Goal: Task Accomplishment & Management: Manage account settings

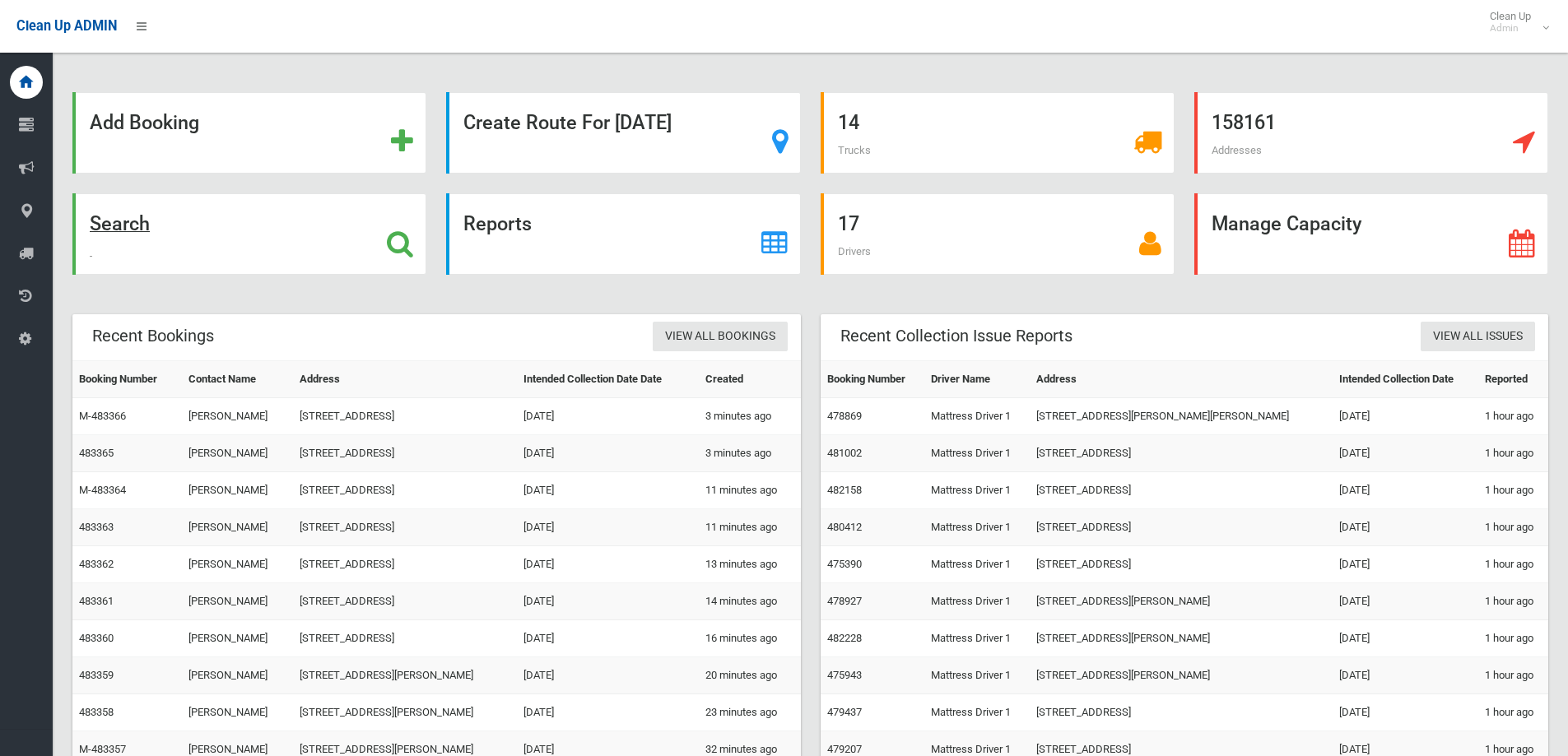
click at [316, 255] on div "Search" at bounding box center [249, 233] width 354 height 81
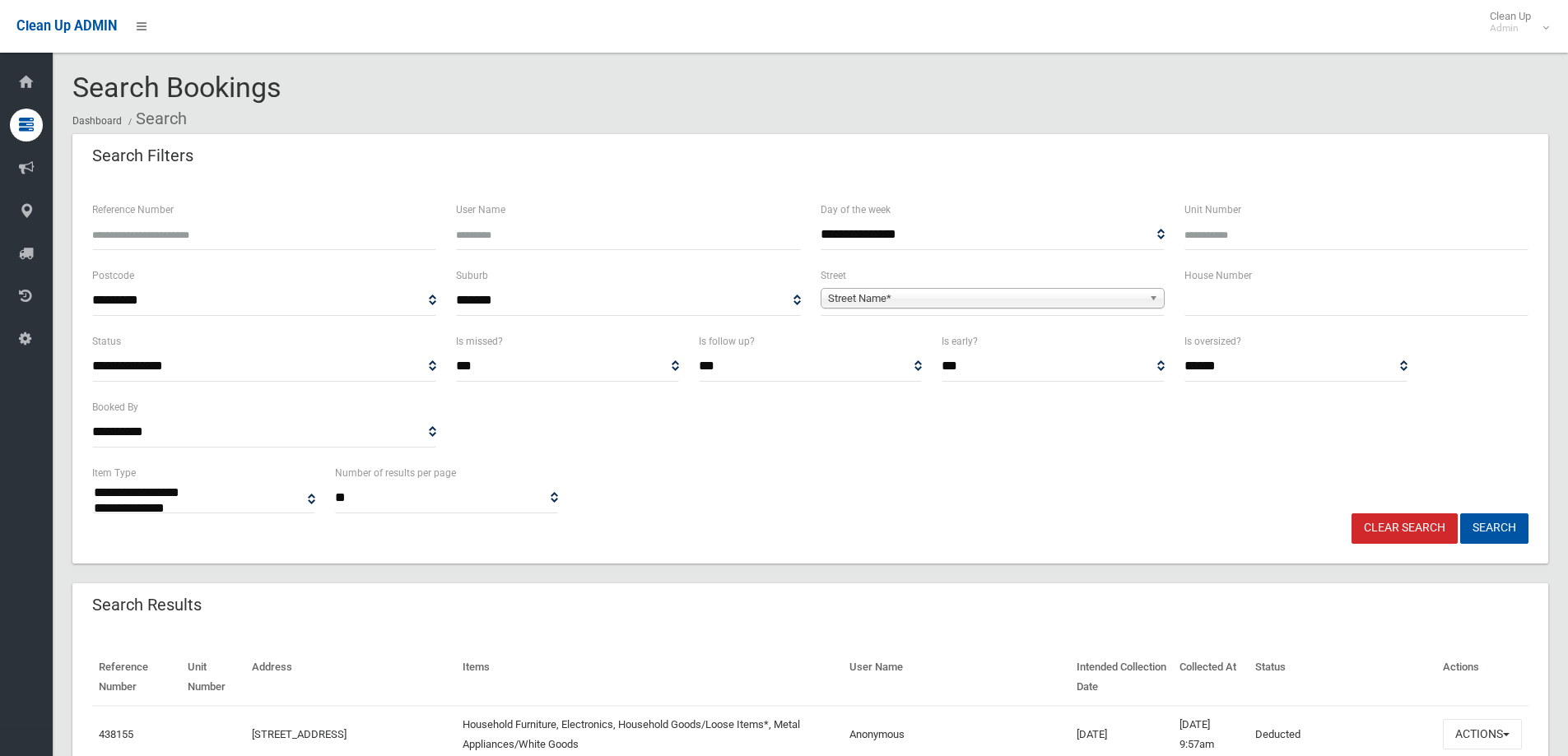
select select
click at [1301, 296] on input "text" at bounding box center [1356, 300] width 344 height 30
type input "**"
click at [1075, 309] on span "**********" at bounding box center [992, 300] width 344 height 30
click at [1059, 303] on span "Street Name*" at bounding box center [985, 299] width 315 height 20
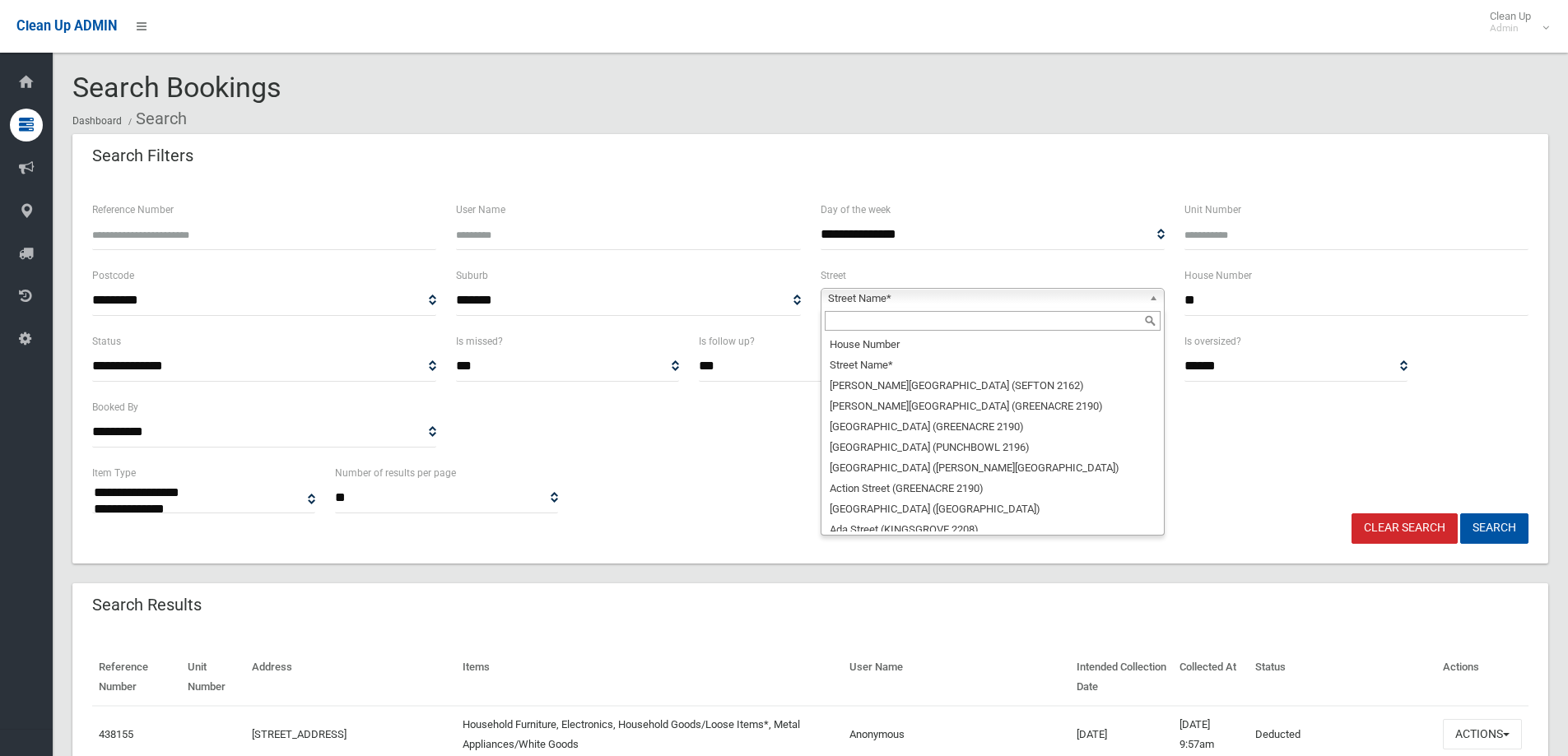
click at [887, 320] on input "text" at bounding box center [992, 321] width 336 height 20
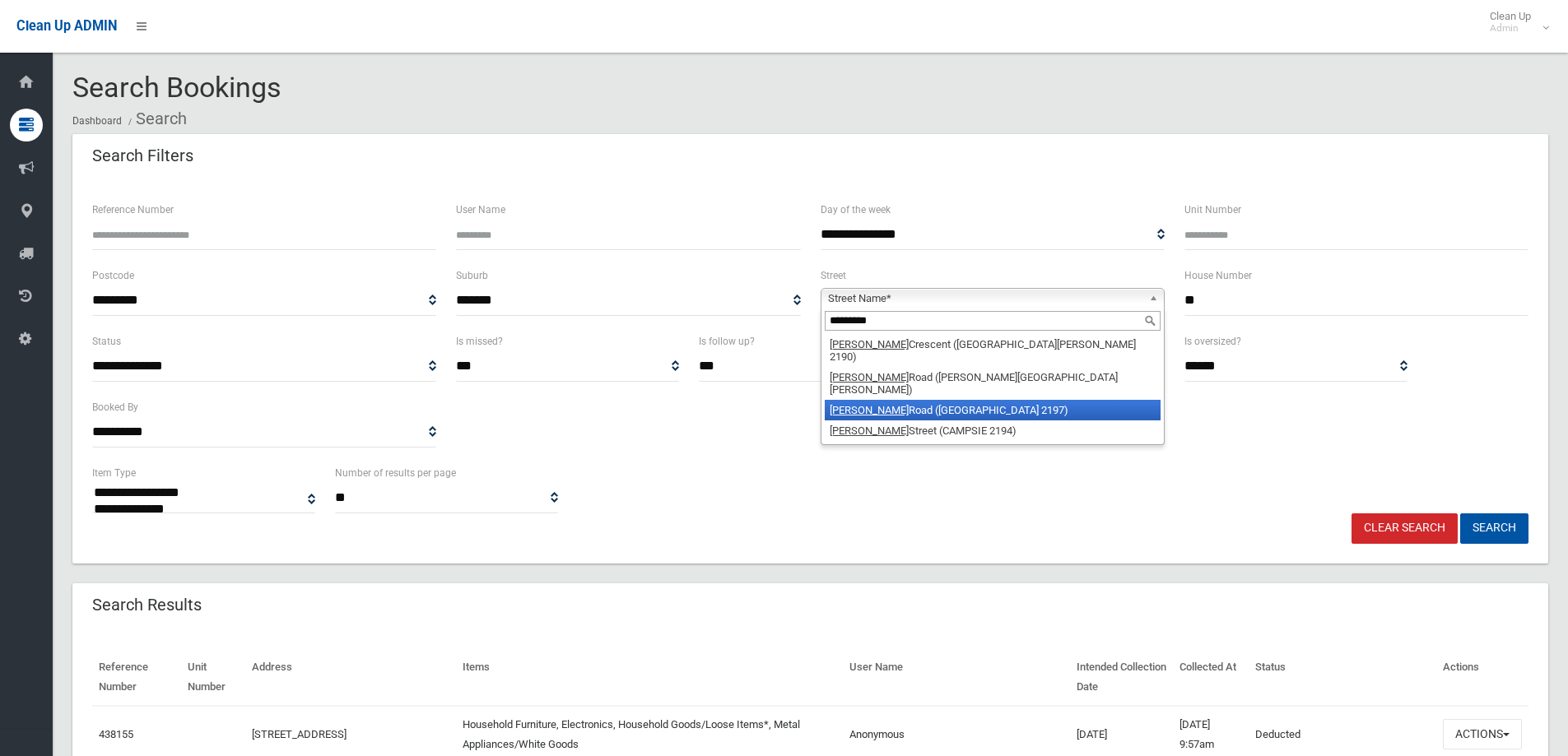
type input "*********"
click at [904, 400] on li "Robertson Road (BASS HILL 2197)" at bounding box center [992, 410] width 336 height 21
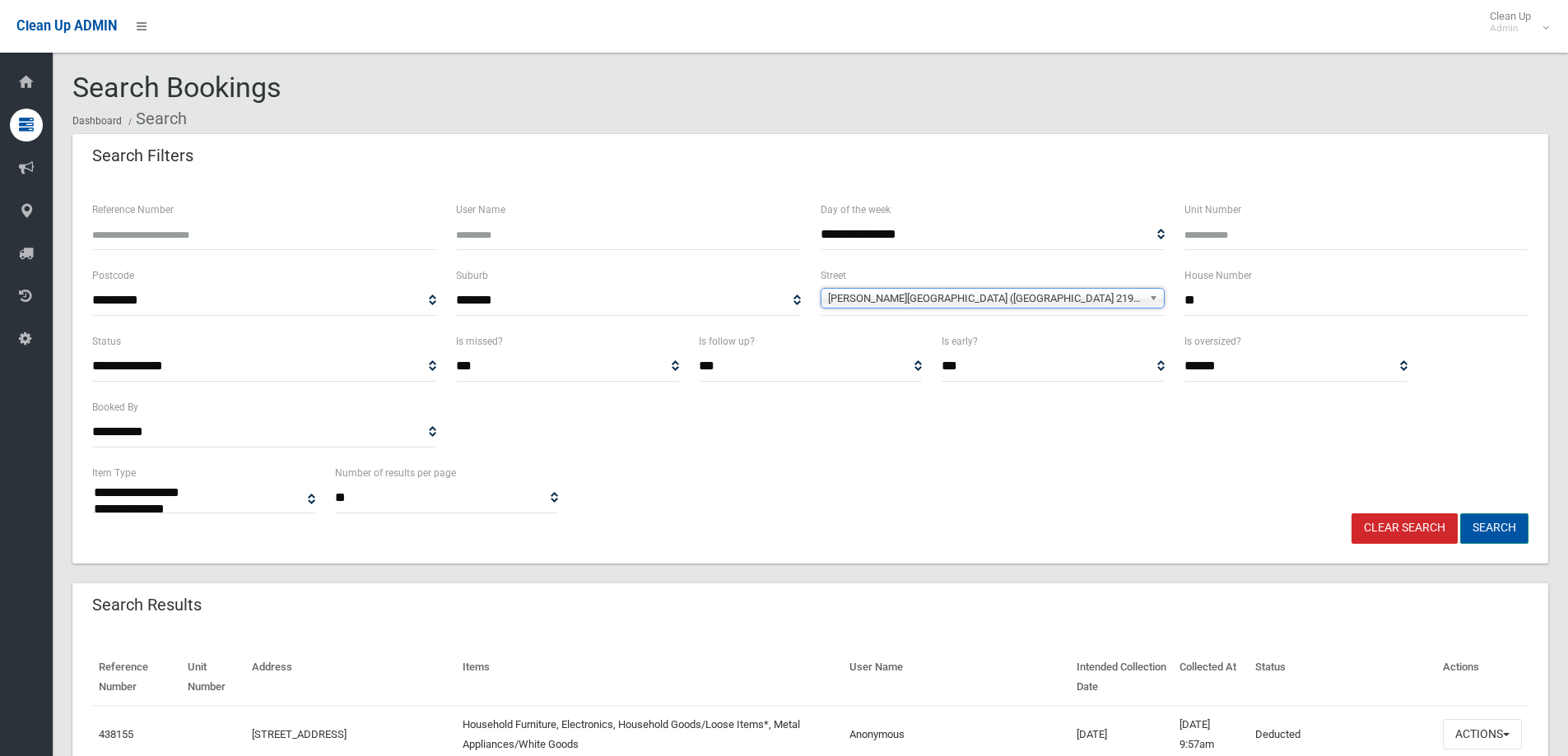
click at [1510, 541] on button "Search" at bounding box center [1494, 528] width 68 height 30
click at [1510, 532] on button "Search" at bounding box center [1494, 528] width 68 height 30
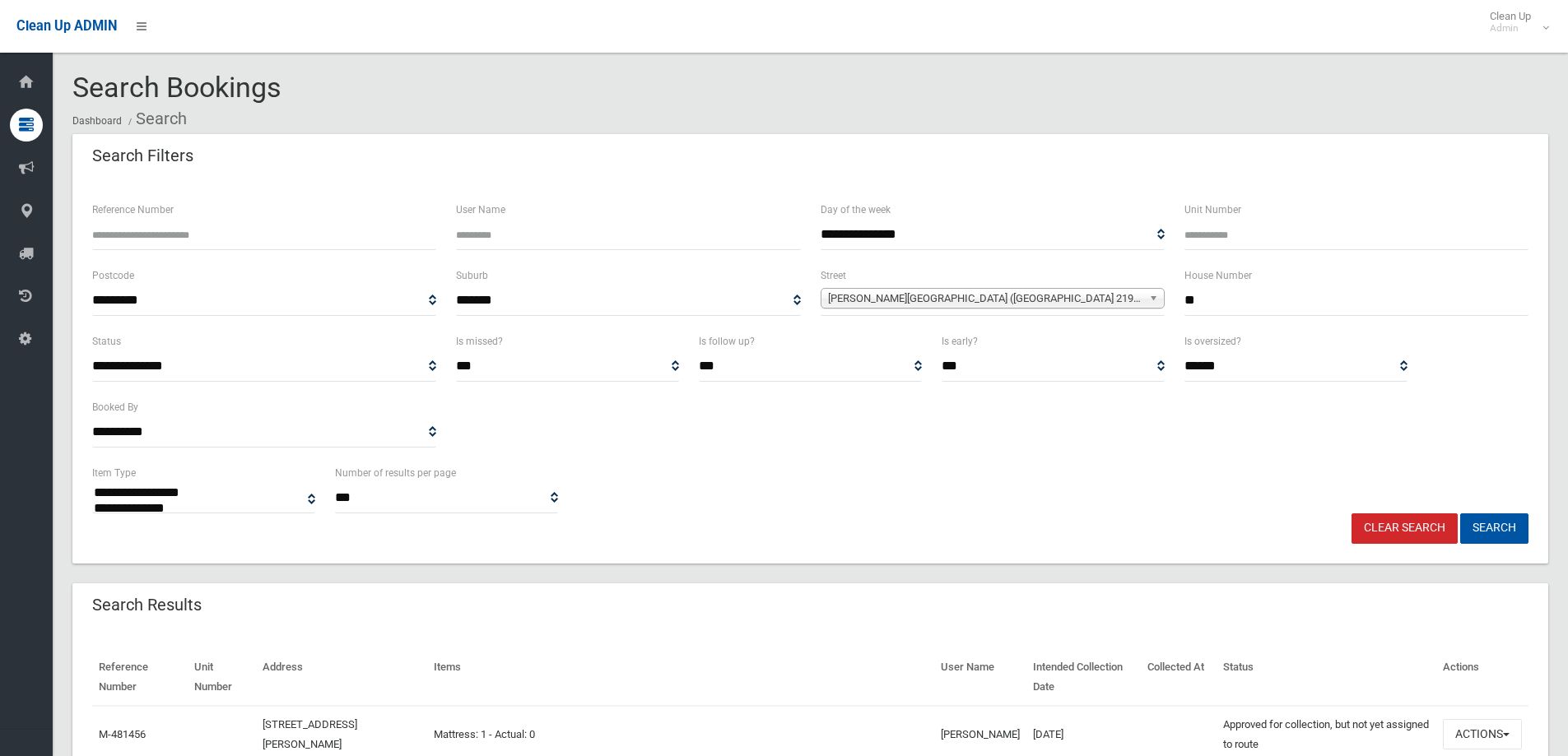
select select
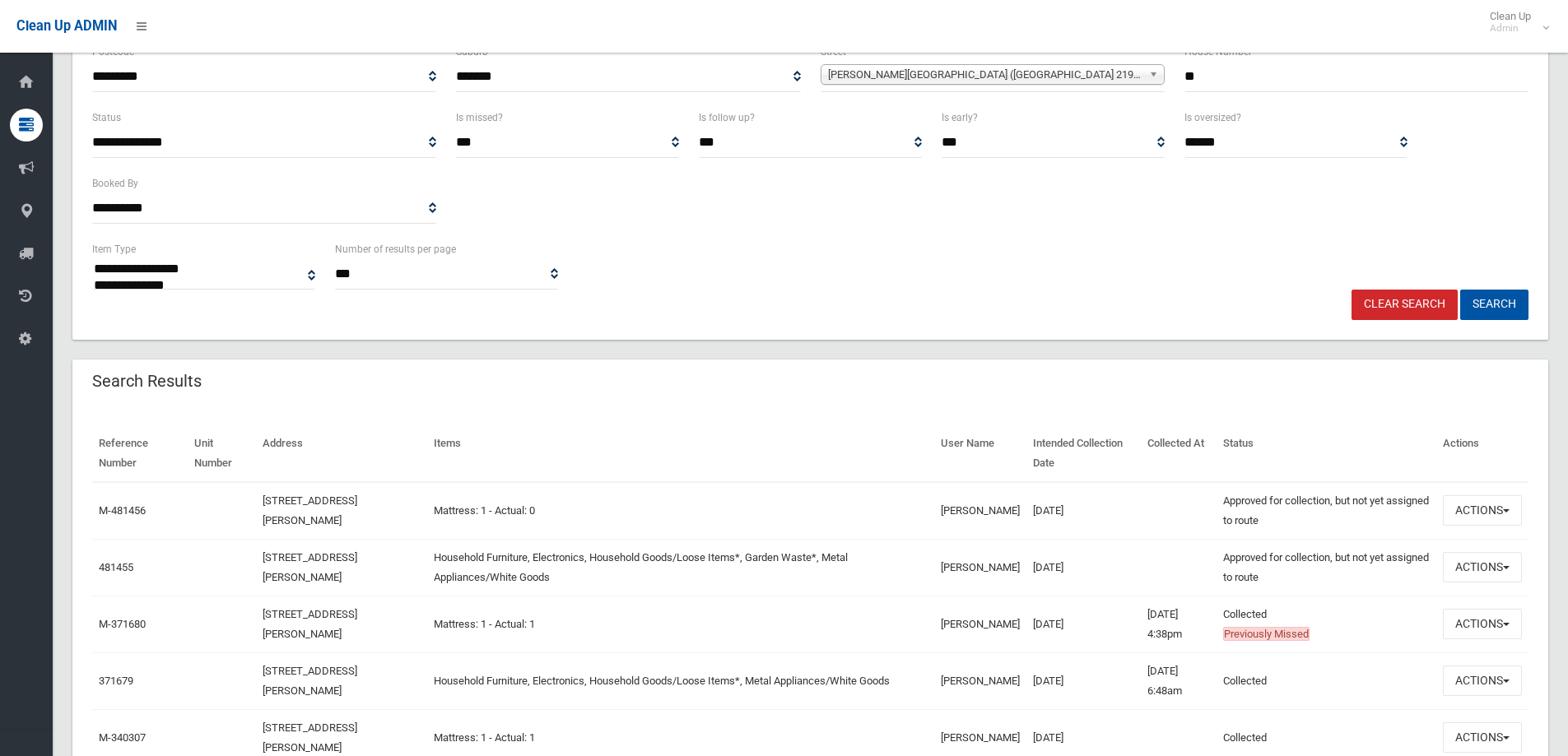
scroll to position [247, 0]
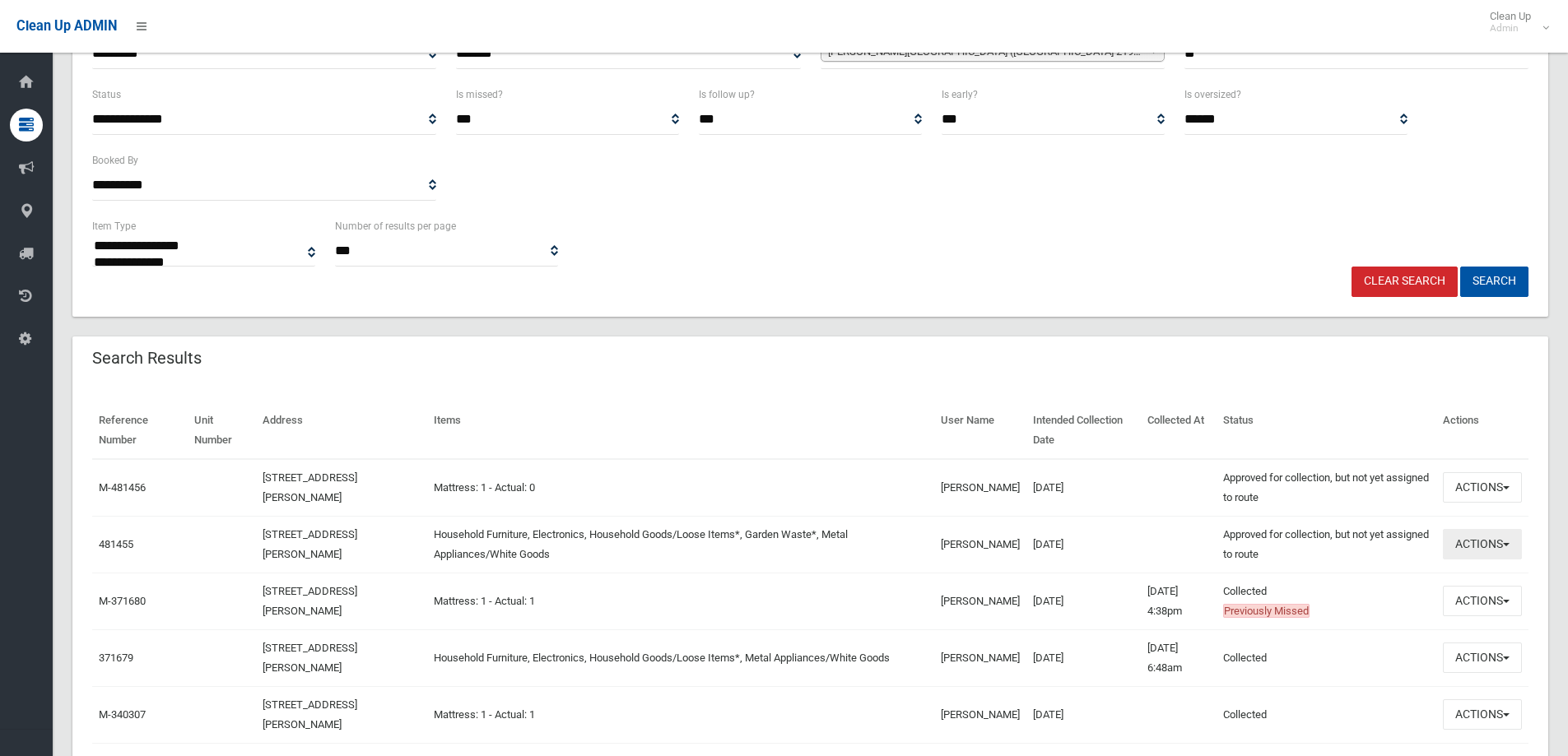
click at [1443, 546] on button "Actions" at bounding box center [1482, 544] width 79 height 30
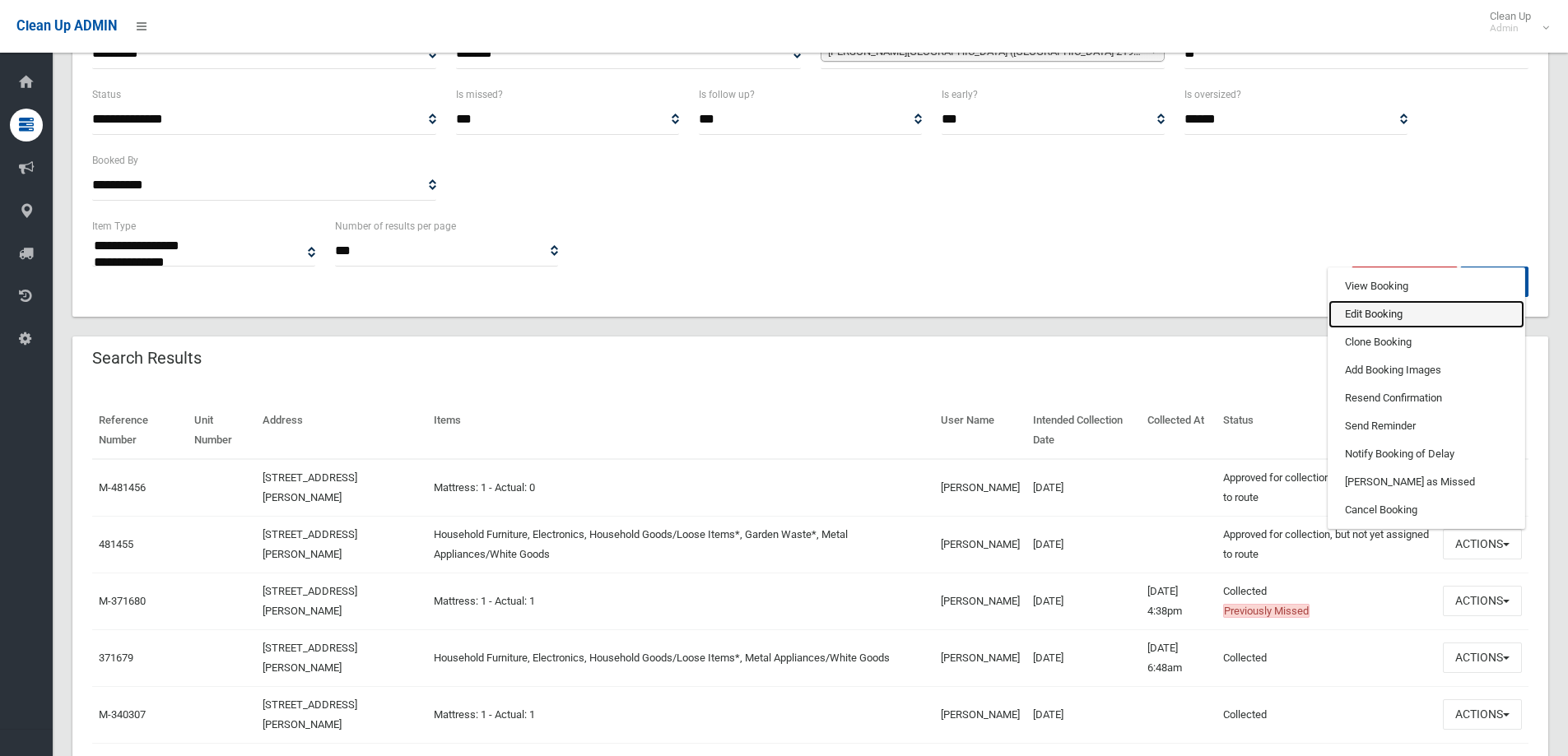
click at [1349, 310] on link "Edit Booking" at bounding box center [1427, 314] width 196 height 28
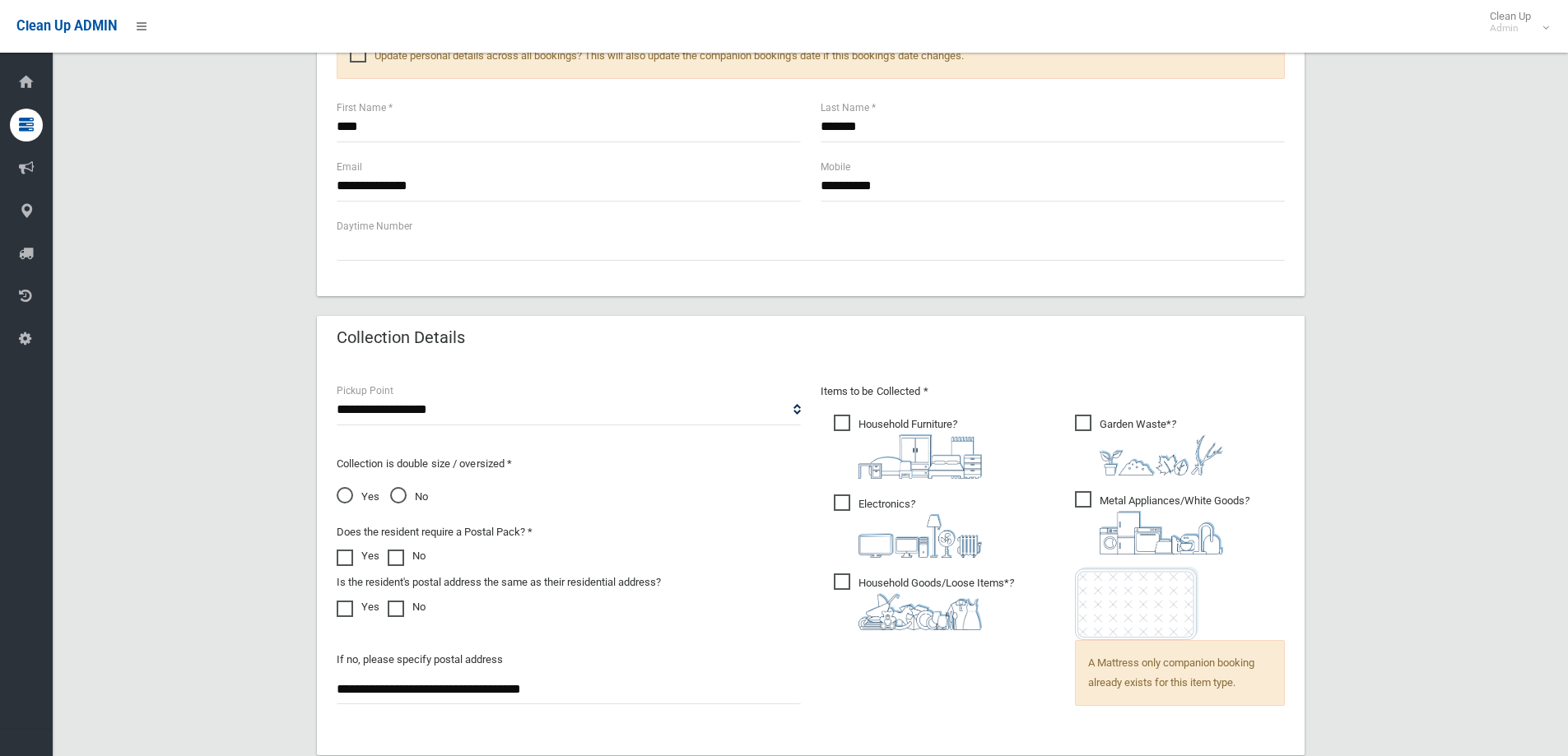
click at [348, 492] on span "Yes" at bounding box center [358, 497] width 43 height 20
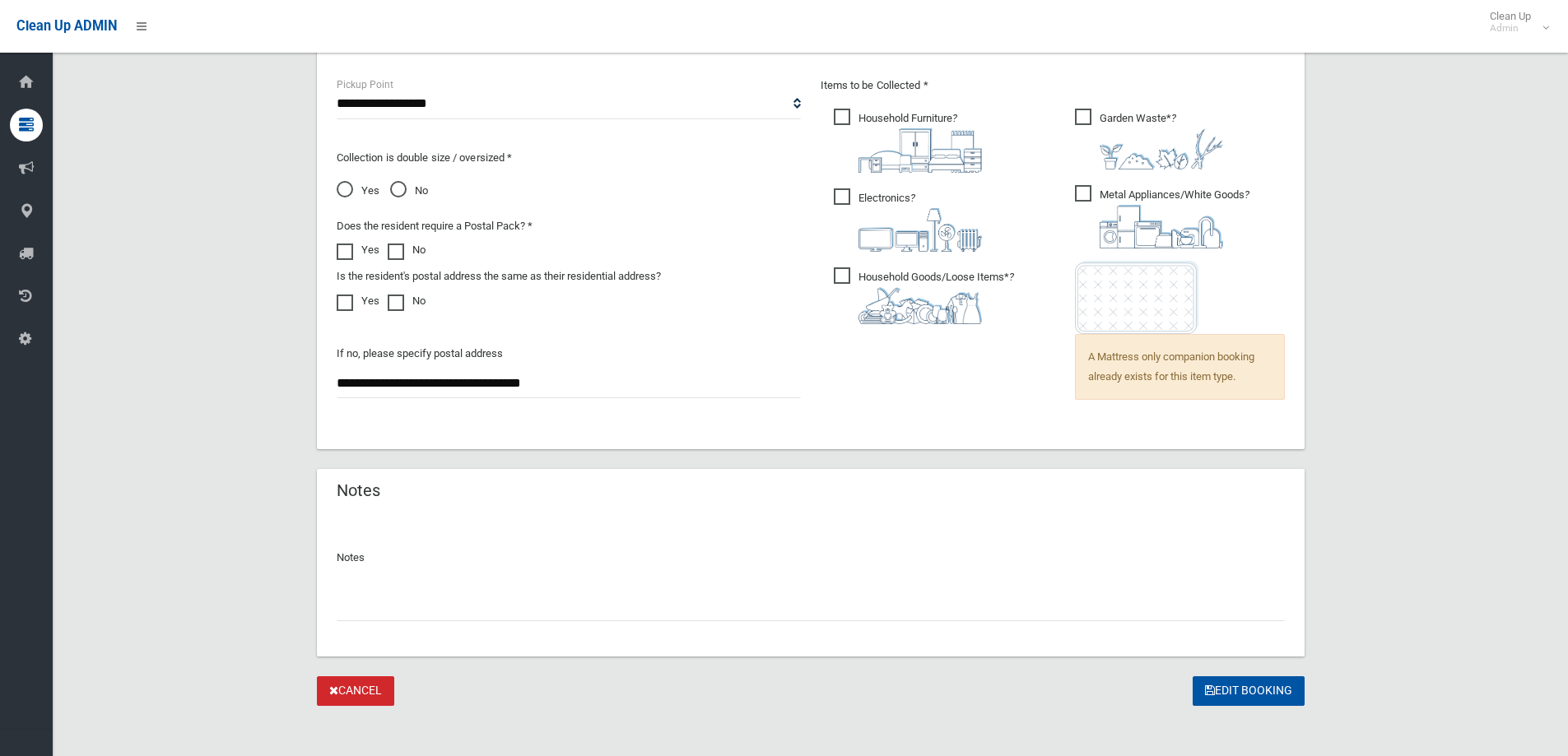
scroll to position [1138, 0]
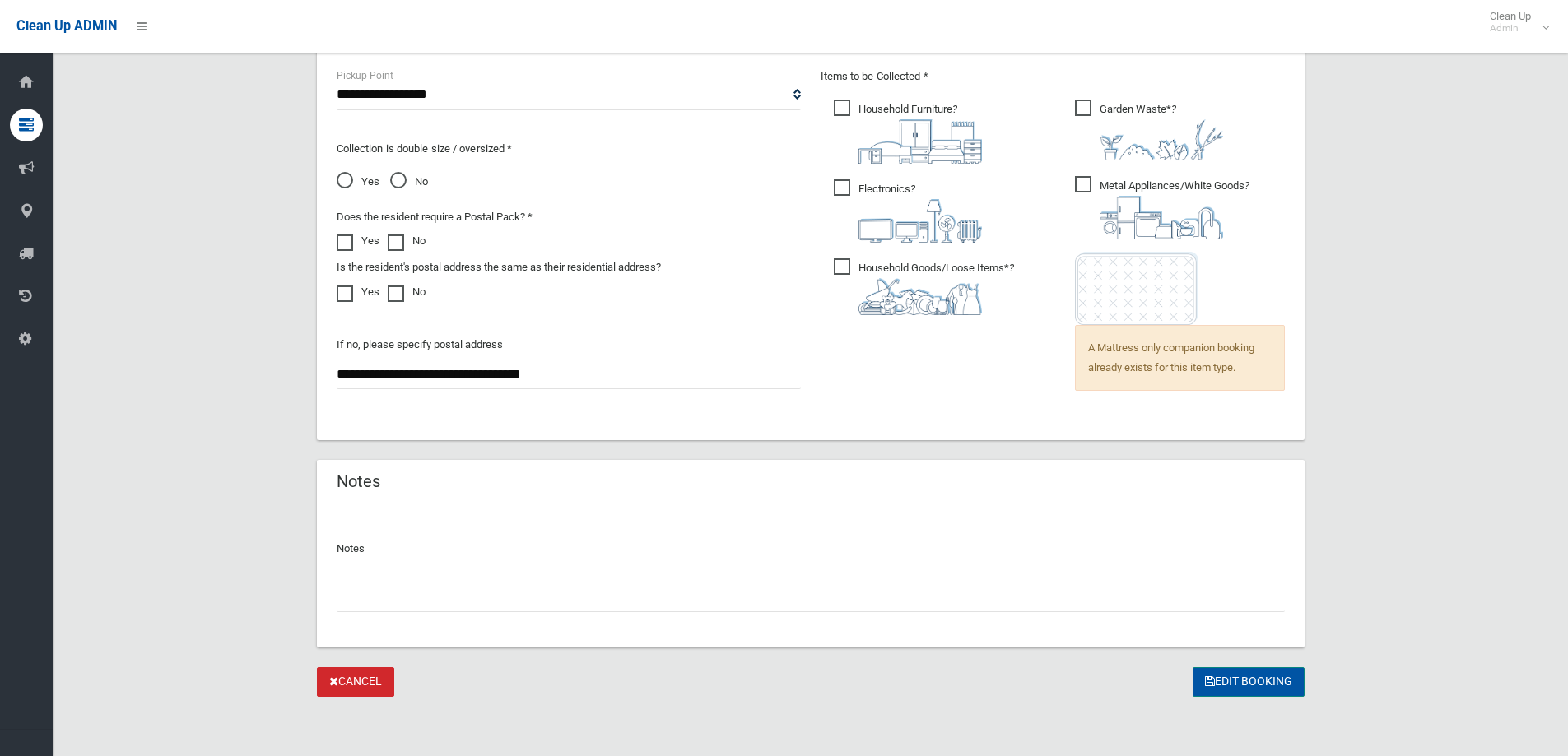
click at [1251, 680] on button "Edit Booking" at bounding box center [1249, 682] width 112 height 30
